Goal: Ask a question

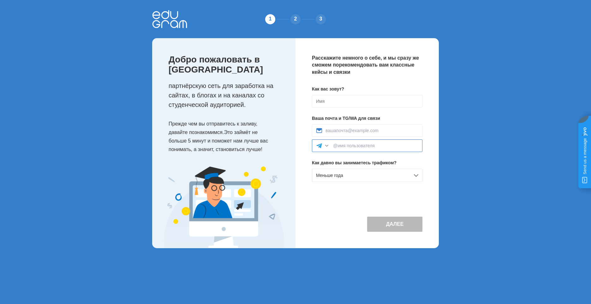
click at [341, 145] on input at bounding box center [375, 145] width 85 height 5
paste input "@Vladgma"
type input "@Vladgma"
click at [333, 130] on input at bounding box center [371, 130] width 93 height 5
type input "stolica-premium@yandex.ru"
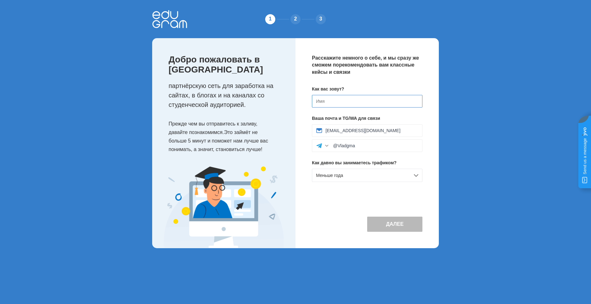
click at [330, 97] on input at bounding box center [367, 101] width 110 height 13
type input "[PERSON_NAME]"
click at [405, 227] on button "Далее" at bounding box center [394, 224] width 55 height 15
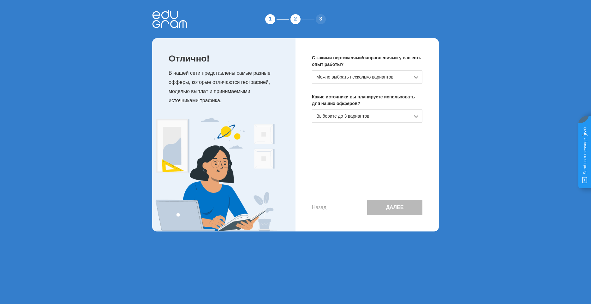
click at [378, 75] on ya-tr-span "Можно выбрать несколько вариантов" at bounding box center [354, 76] width 77 height 5
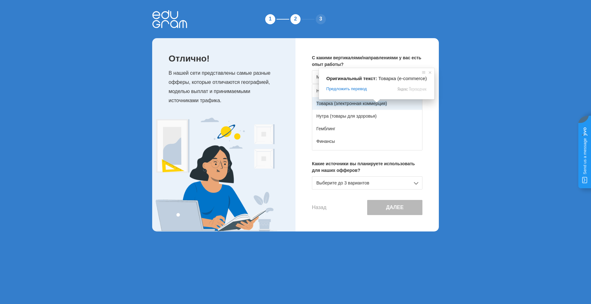
click at [383, 104] on ya-tr-span "Товарка (электронная коммерция)" at bounding box center [351, 103] width 71 height 5
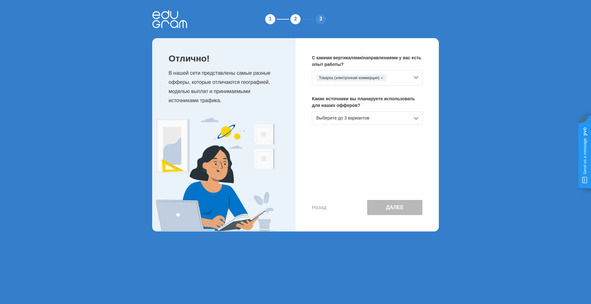
click at [378, 117] on div "Выберите до 3 вариантов" at bounding box center [367, 117] width 110 height 13
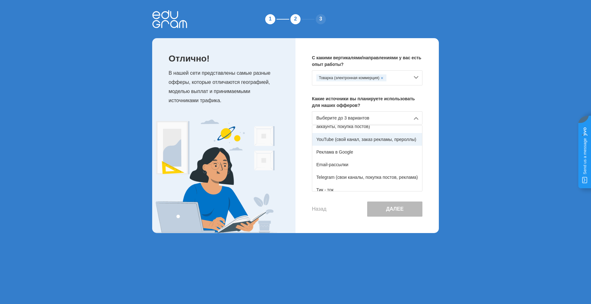
scroll to position [63, 0]
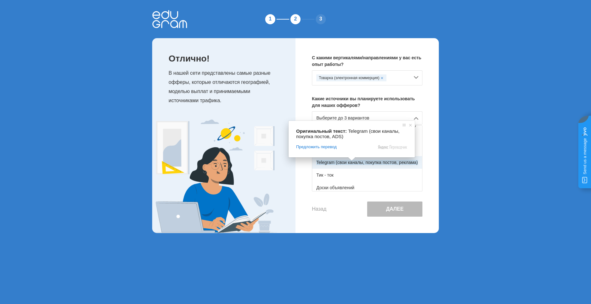
click at [350, 164] on ya-tr-span "Telegram (свои каналы, покупка постов, реклама)" at bounding box center [367, 162] width 102 height 5
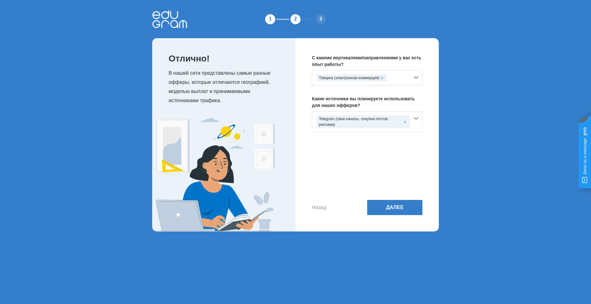
click at [417, 120] on div "Telegram (свои каналы, покупка постов, реклама)" at bounding box center [367, 121] width 110 height 21
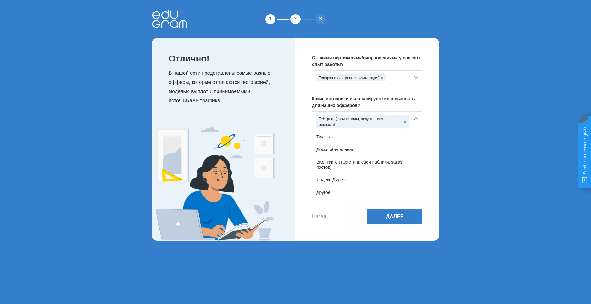
scroll to position [114, 0]
click at [345, 148] on ya-tr-span "Доски объявлений" at bounding box center [335, 149] width 38 height 5
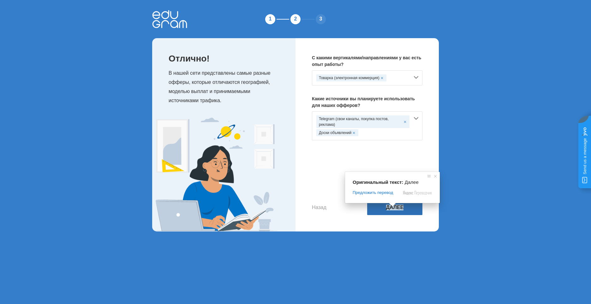
click at [394, 208] on ya-tr-span "Далее" at bounding box center [395, 208] width 18 height 6
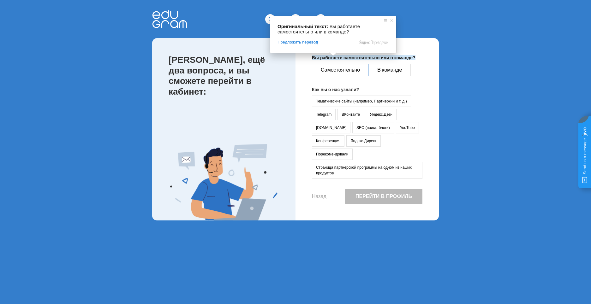
click at [351, 71] on ya-tr-span "Самостоятельно" at bounding box center [340, 69] width 39 height 5
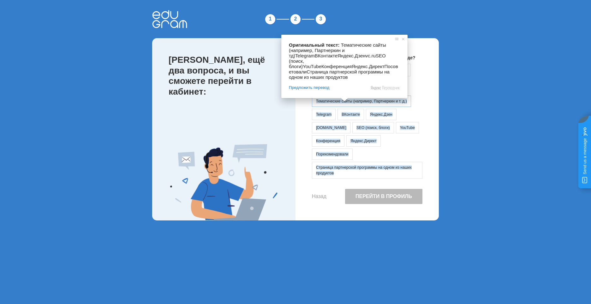
click at [372, 100] on ya-tr-span "Тематические сайты (например, Партнеркин и т. д.)" at bounding box center [361, 101] width 91 height 4
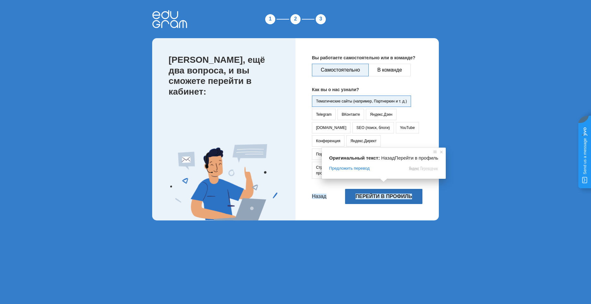
click at [399, 194] on ya-tr-span "Перейти в профиль" at bounding box center [383, 197] width 56 height 6
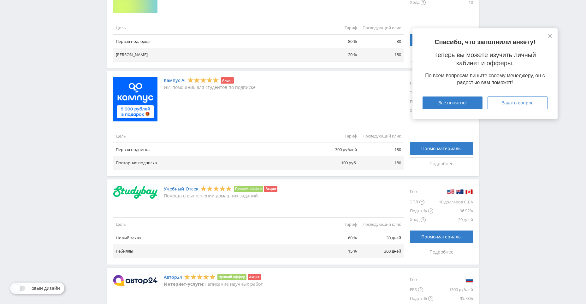
scroll to position [316, 0]
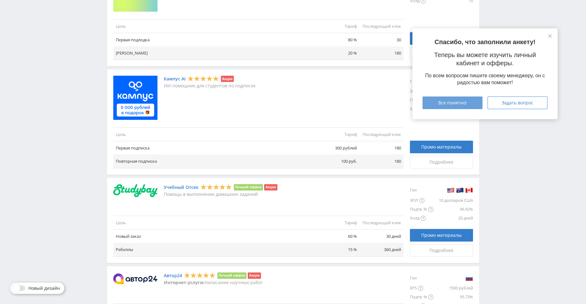
click at [468, 103] on div "Все понятно!" at bounding box center [453, 102] width 44 height 5
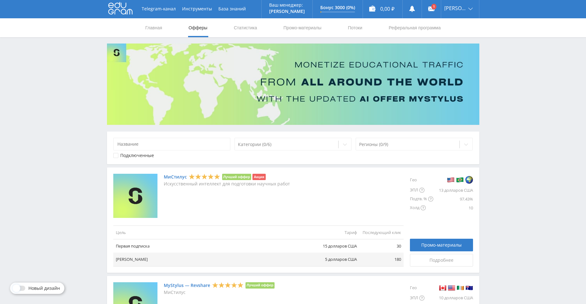
scroll to position [0, 0]
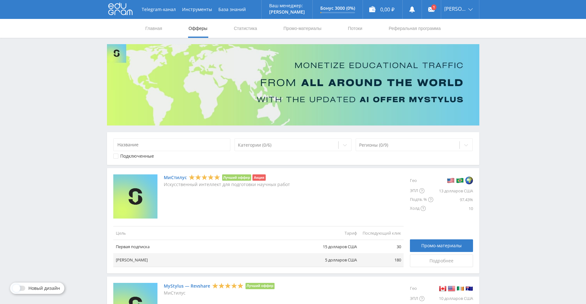
click at [204, 29] on ya-tr-span "Офферы" at bounding box center [198, 28] width 19 height 5
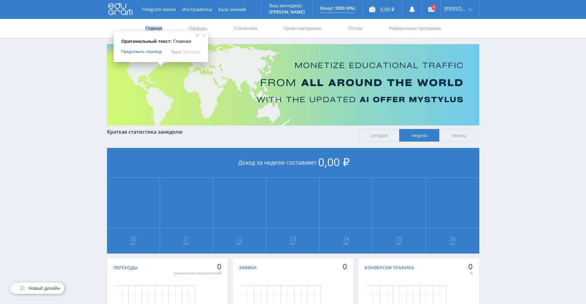
click at [155, 26] on ya-tr-span "Главная" at bounding box center [154, 28] width 17 height 5
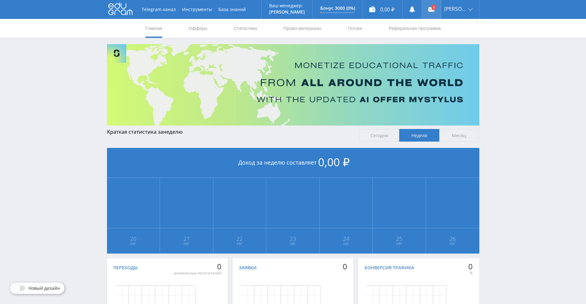
click at [433, 10] on use at bounding box center [431, 9] width 6 height 4
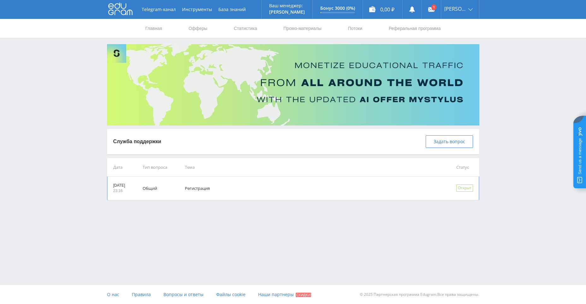
click at [248, 188] on td "Регистрация" at bounding box center [311, 188] width 271 height 23
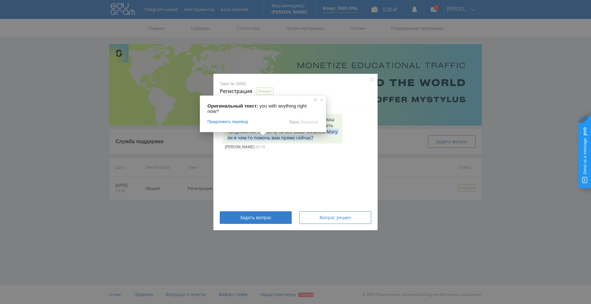
click at [282, 138] on ya-tr-span "Могу ли я чем-то помочь вам прямо сейчас?" at bounding box center [282, 135] width 111 height 12
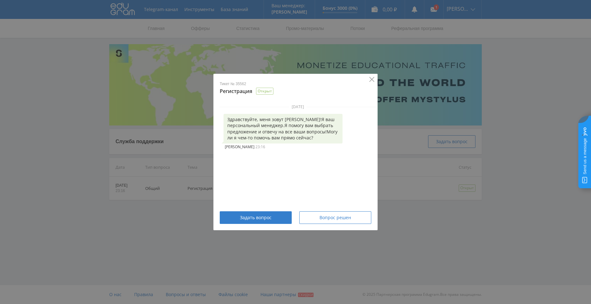
click at [371, 81] on icon "Закрыть" at bounding box center [371, 79] width 5 height 5
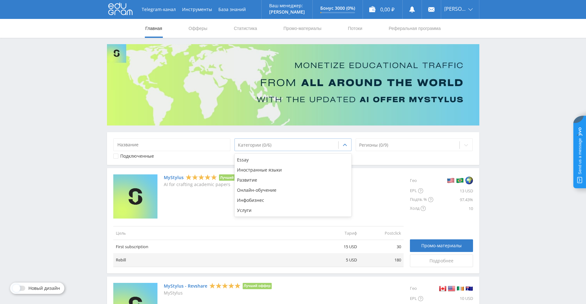
click at [277, 151] on div "Категории (0/6)" at bounding box center [293, 145] width 117 height 13
click at [264, 189] on ya-tr-span "Онлайн-обучение" at bounding box center [256, 190] width 39 height 6
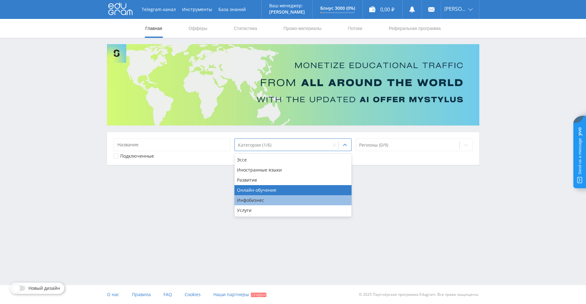
click at [265, 200] on div "Инфобизнес" at bounding box center [293, 200] width 117 height 10
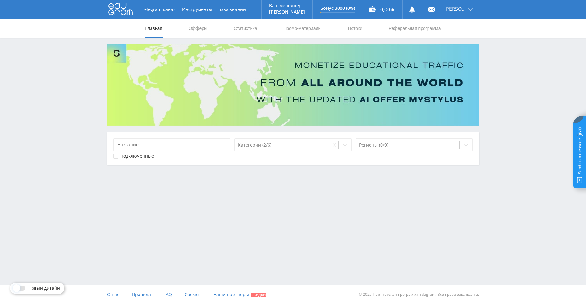
click at [405, 208] on div "Telegram-канал Инструменты База знаний Ваш менеджер: Alex Alex Online @edugram_…" at bounding box center [293, 152] width 586 height 304
click at [272, 144] on div at bounding box center [283, 145] width 90 height 6
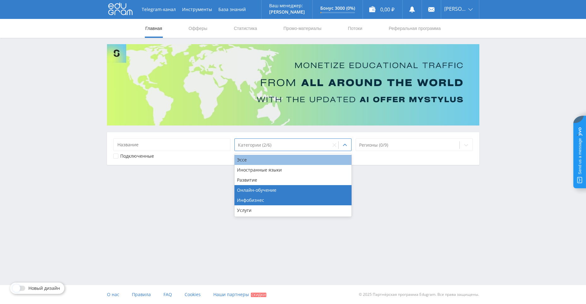
click at [258, 158] on div "Эссе" at bounding box center [293, 160] width 117 height 10
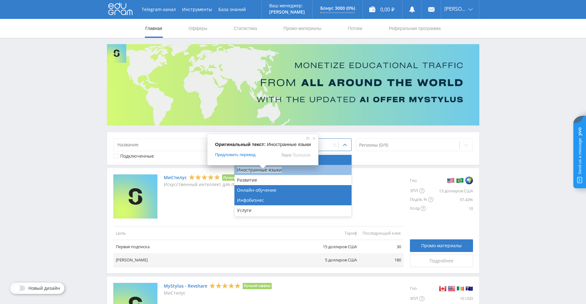
click at [264, 171] on ya-tr-span "Иностранные языки" at bounding box center [259, 170] width 45 height 6
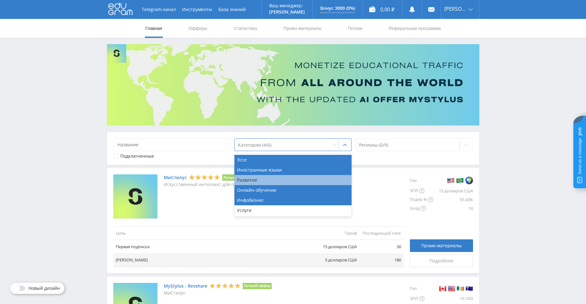
click at [268, 181] on div "Развитие" at bounding box center [293, 180] width 117 height 10
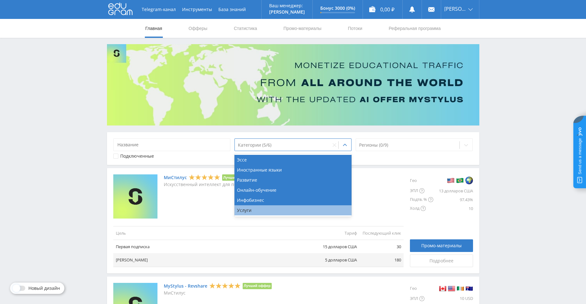
click at [256, 211] on div "Услуги" at bounding box center [293, 210] width 117 height 10
click at [401, 159] on div "выбран вариант «Развитие». Доступно 6 результатов. Д ля выбора вариантов исполь…" at bounding box center [293, 148] width 372 height 33
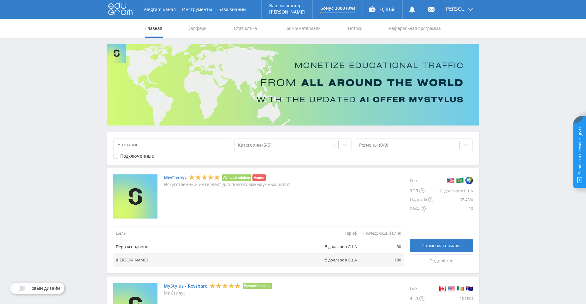
click at [116, 157] on icon at bounding box center [116, 157] width 2 height 2
click at [116, 157] on icon at bounding box center [116, 156] width 4 height 4
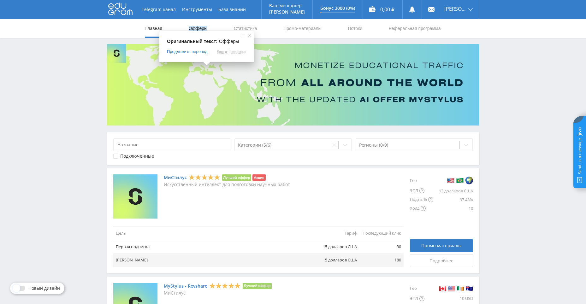
click at [198, 28] on ya-tr-span "Офферы" at bounding box center [198, 28] width 19 height 5
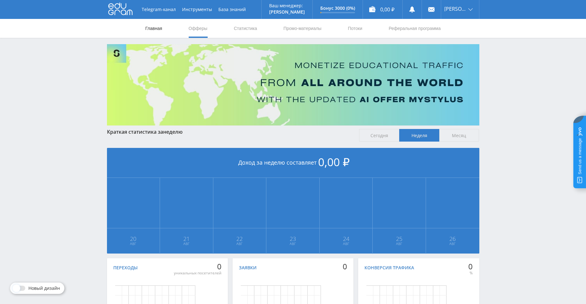
click at [155, 28] on ya-tr-span "Главная" at bounding box center [154, 28] width 17 height 5
click at [203, 29] on ya-tr-span "Офферы" at bounding box center [198, 28] width 19 height 5
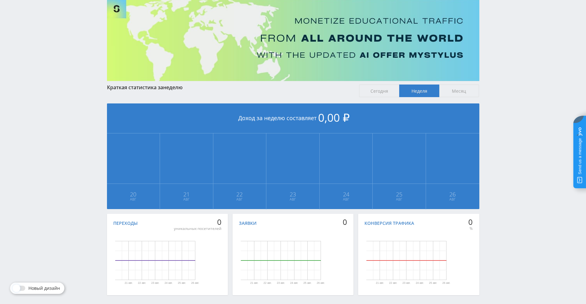
scroll to position [70, 0]
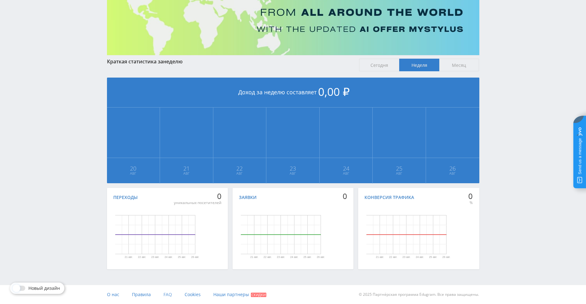
click at [167, 293] on ya-tr-span "FAQ" at bounding box center [167, 295] width 9 height 6
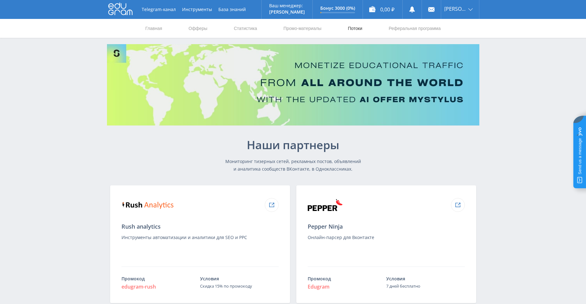
click at [353, 26] on link "Потоки" at bounding box center [355, 28] width 16 height 19
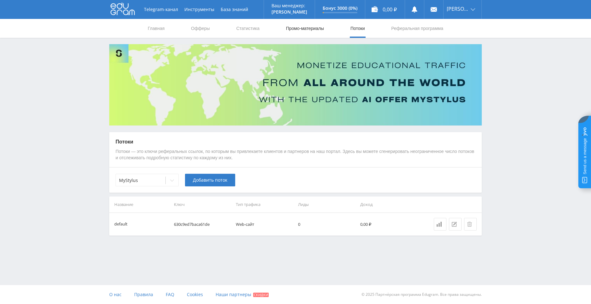
click at [310, 27] on link "Промо-материалы" at bounding box center [304, 28] width 39 height 19
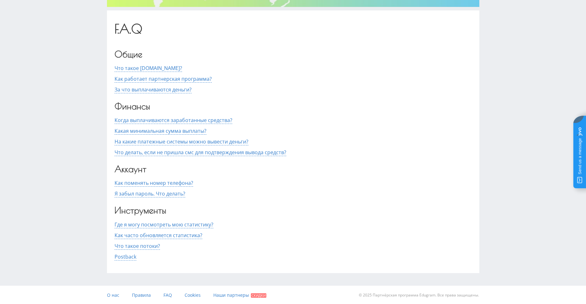
scroll to position [119, 0]
click at [191, 131] on span "Какая минимальная сумма выплаты?" at bounding box center [161, 130] width 92 height 7
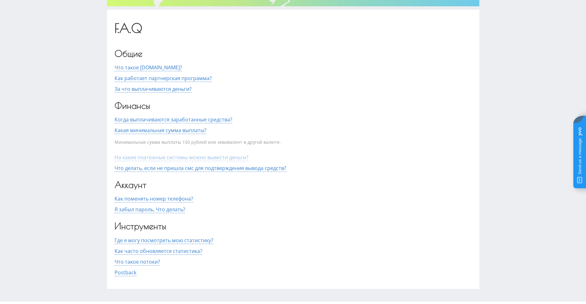
click at [206, 159] on span "На какие платежные системы можно вывести деньги?" at bounding box center [182, 157] width 134 height 7
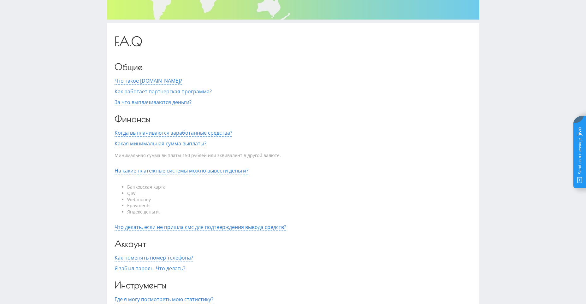
scroll to position [0, 0]
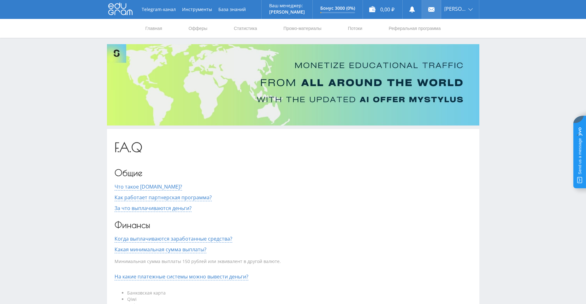
click at [432, 8] on use at bounding box center [431, 9] width 6 height 4
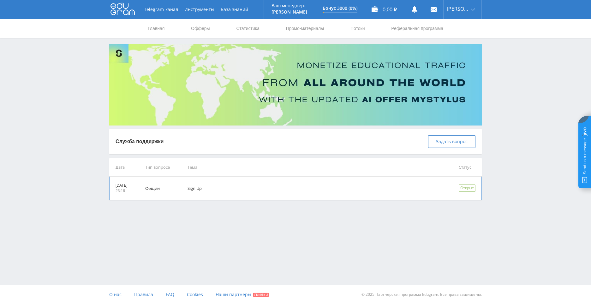
click at [409, 189] on td "Sign Up" at bounding box center [314, 188] width 271 height 23
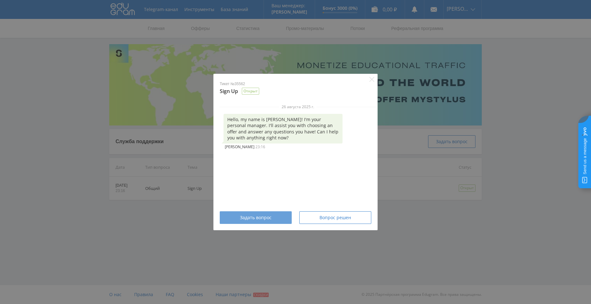
click at [270, 216] on span "Задать вопрос" at bounding box center [256, 217] width 32 height 5
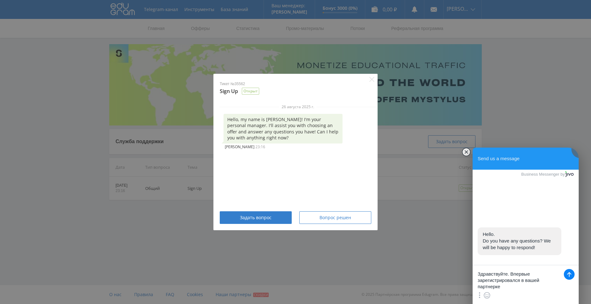
drag, startPoint x: 522, startPoint y: 282, endPoint x: 529, endPoint y: 289, distance: 10.1
click at [529, 289] on textarea "Здравствуйте. Впервые зарегистрировался в вашей партнерке" at bounding box center [525, 277] width 106 height 25
type textarea "Здравствуйте. Впервые зарегистрировался на вашем сайте. Подскажите, где можно п…"
click at [569, 270] on jdiv at bounding box center [569, 270] width 11 height 11
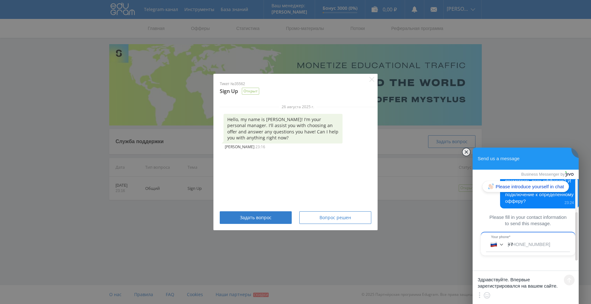
scroll to position [64, 0]
